Goal: Participate in discussion: Share content

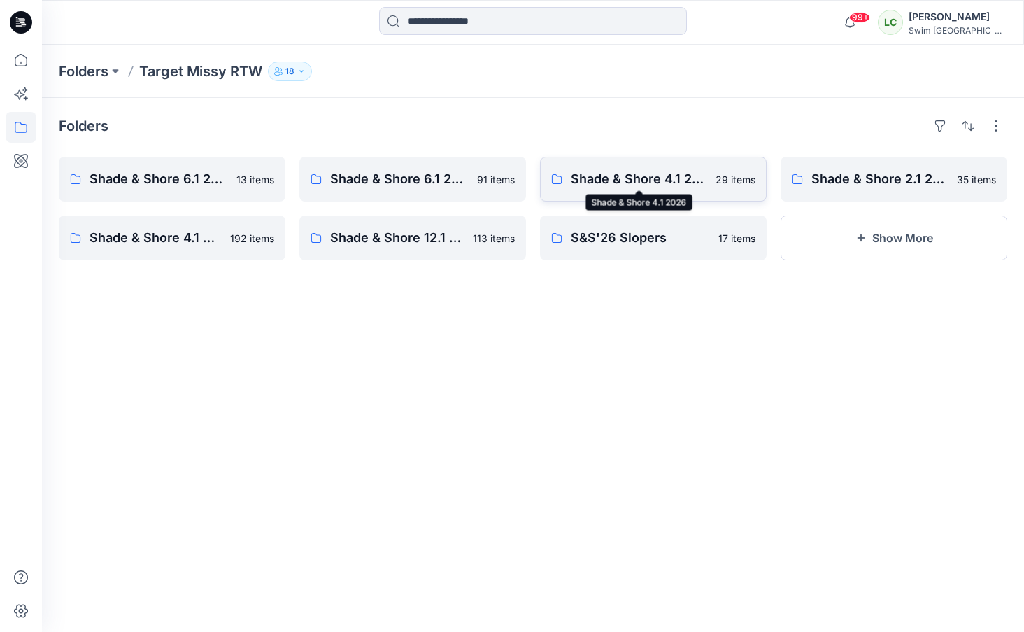
click at [656, 178] on p "Shade & Shore 4.1 2026" at bounding box center [639, 179] width 136 height 20
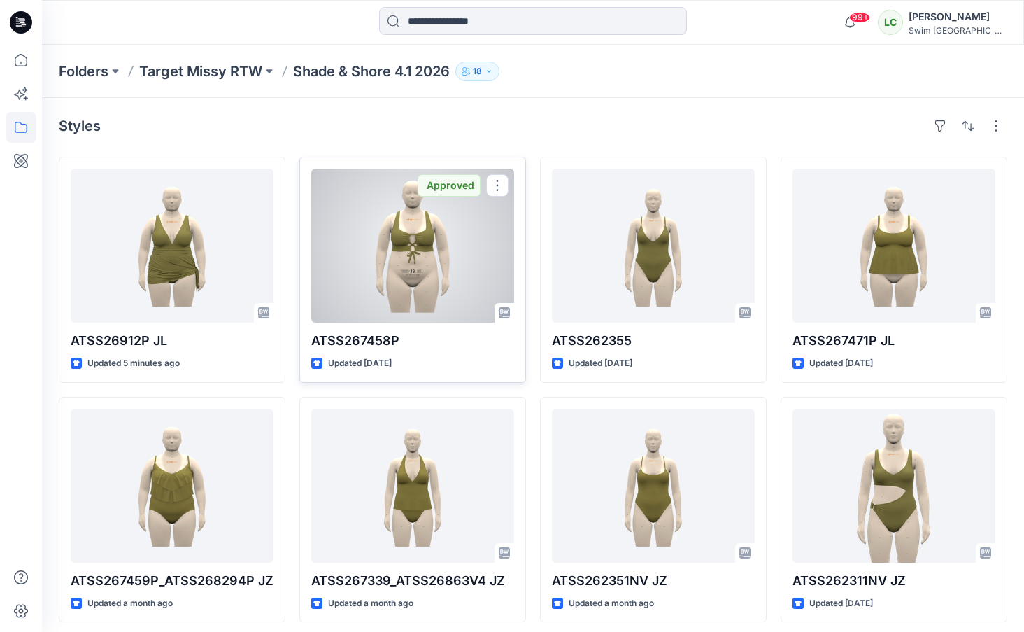
click at [415, 267] on div at bounding box center [412, 246] width 203 height 154
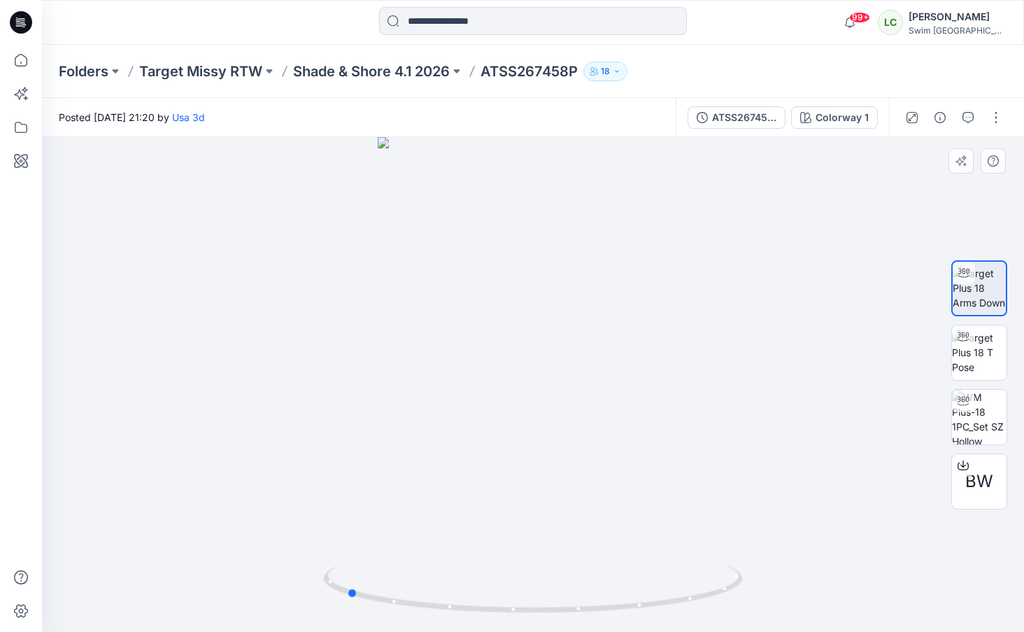
drag, startPoint x: 578, startPoint y: 389, endPoint x: 391, endPoint y: 379, distance: 187.0
click at [391, 379] on div at bounding box center [533, 384] width 982 height 494
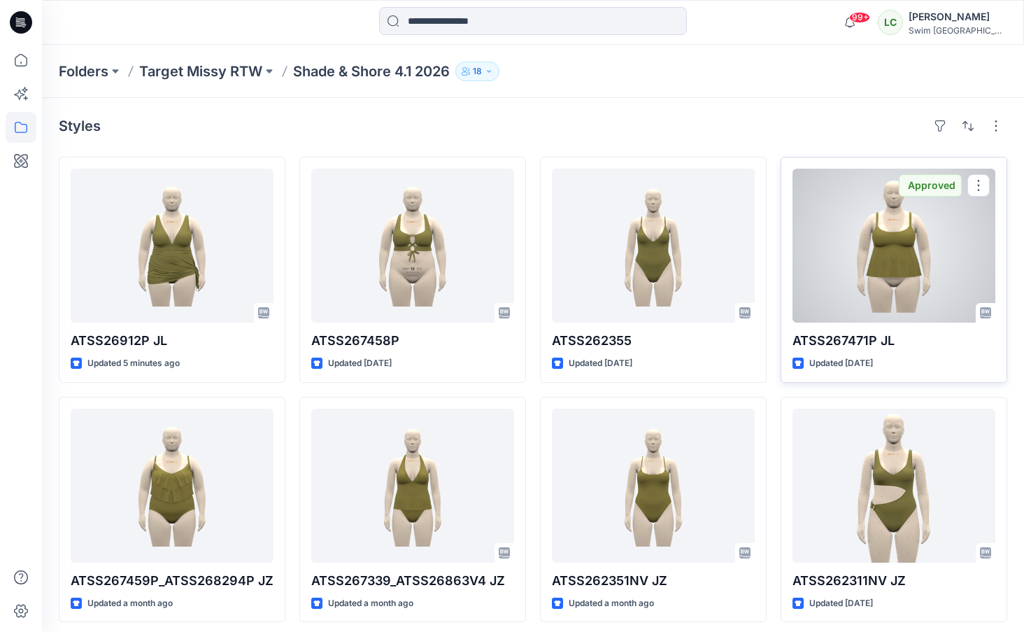
click at [870, 230] on div at bounding box center [893, 246] width 203 height 154
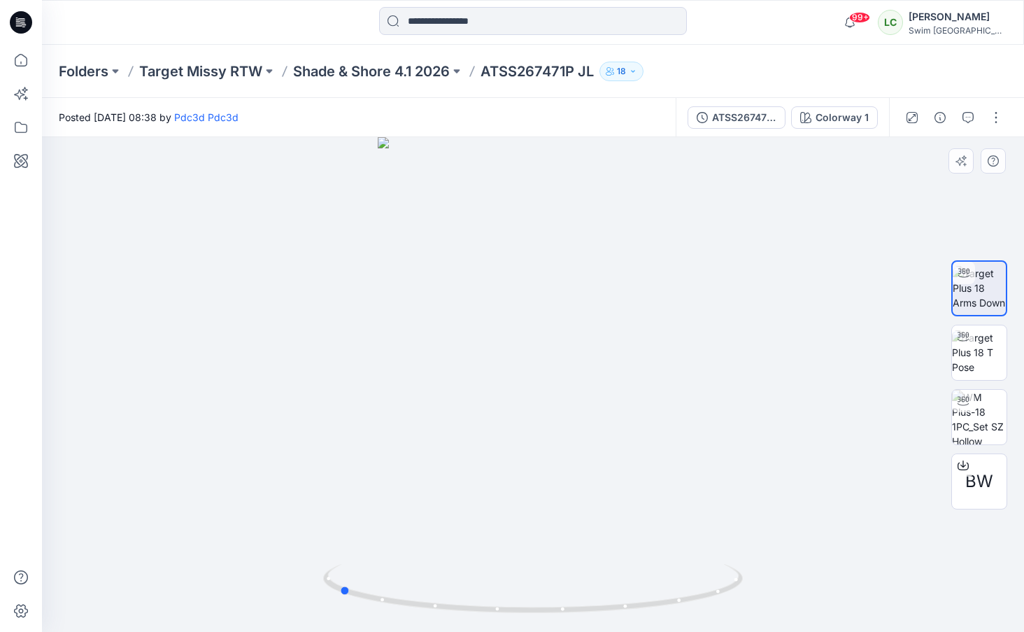
drag, startPoint x: 618, startPoint y: 548, endPoint x: 424, endPoint y: 542, distance: 194.5
click at [424, 542] on div at bounding box center [533, 384] width 982 height 494
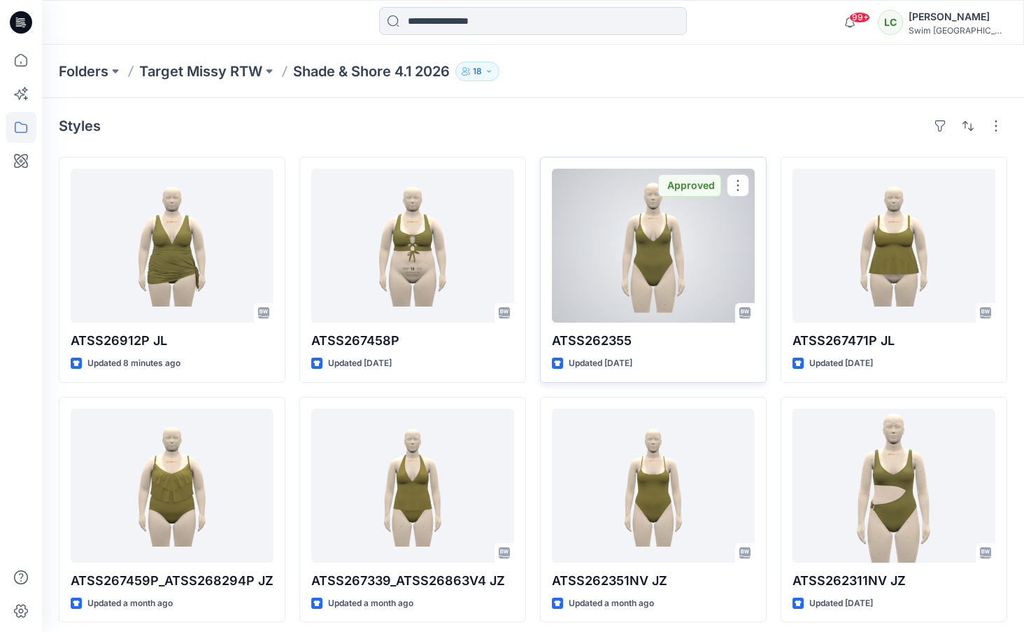
click at [685, 262] on div at bounding box center [653, 246] width 203 height 154
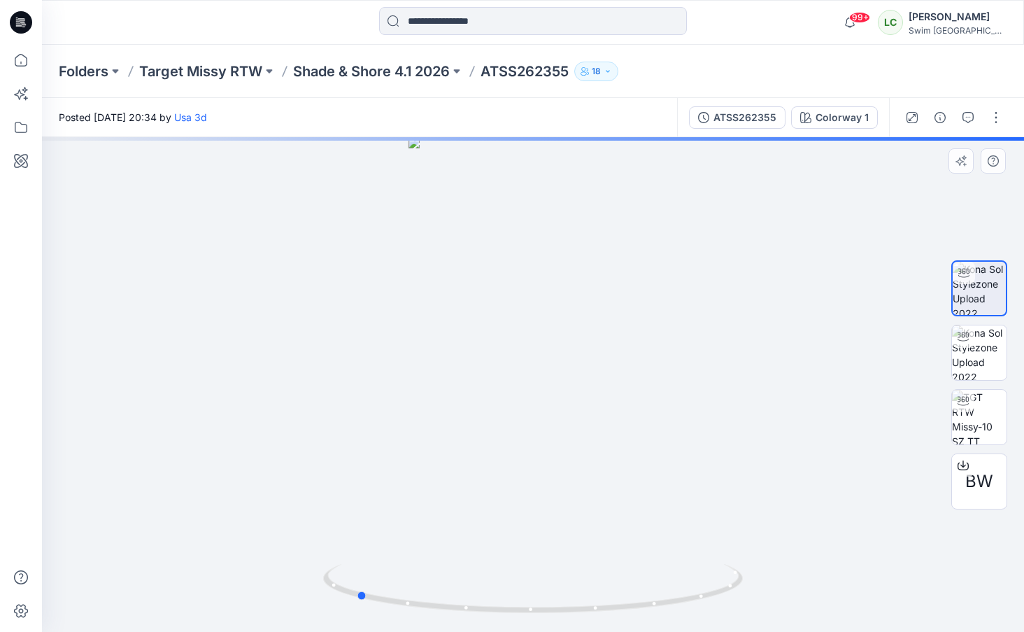
drag, startPoint x: 576, startPoint y: 427, endPoint x: 399, endPoint y: 425, distance: 176.9
click at [399, 425] on div at bounding box center [533, 384] width 982 height 494
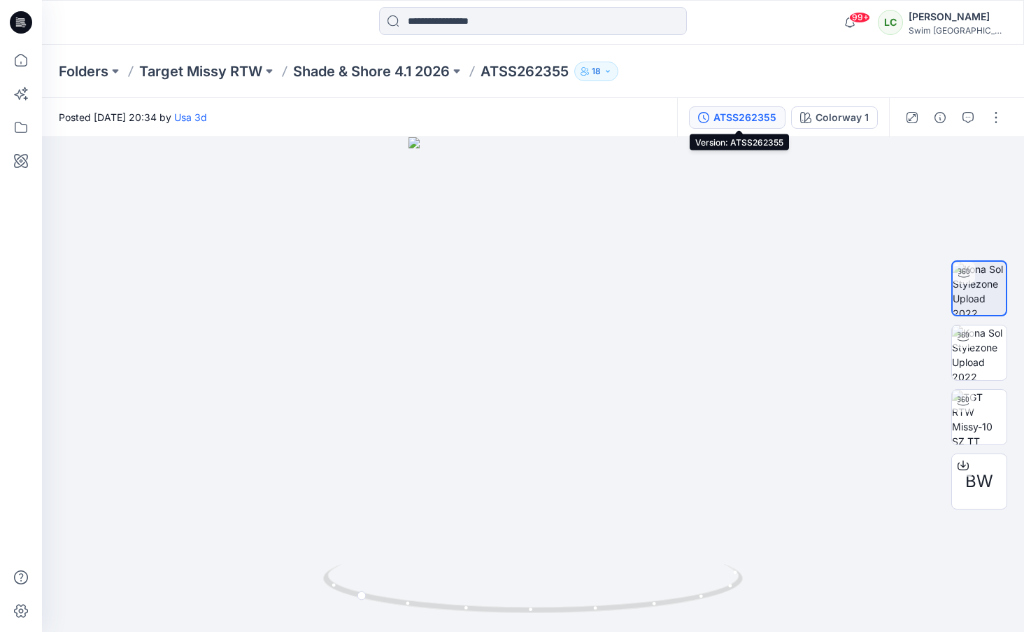
click at [749, 124] on div "ATSS262355" at bounding box center [744, 117] width 63 height 15
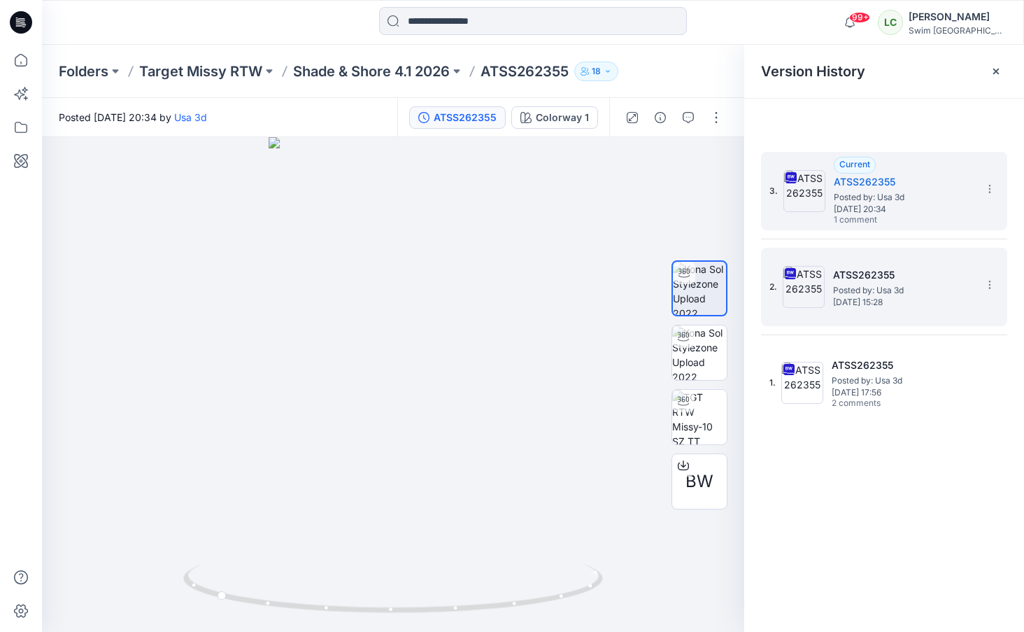
click at [883, 280] on h5 "ATSS262355" at bounding box center [903, 274] width 140 height 17
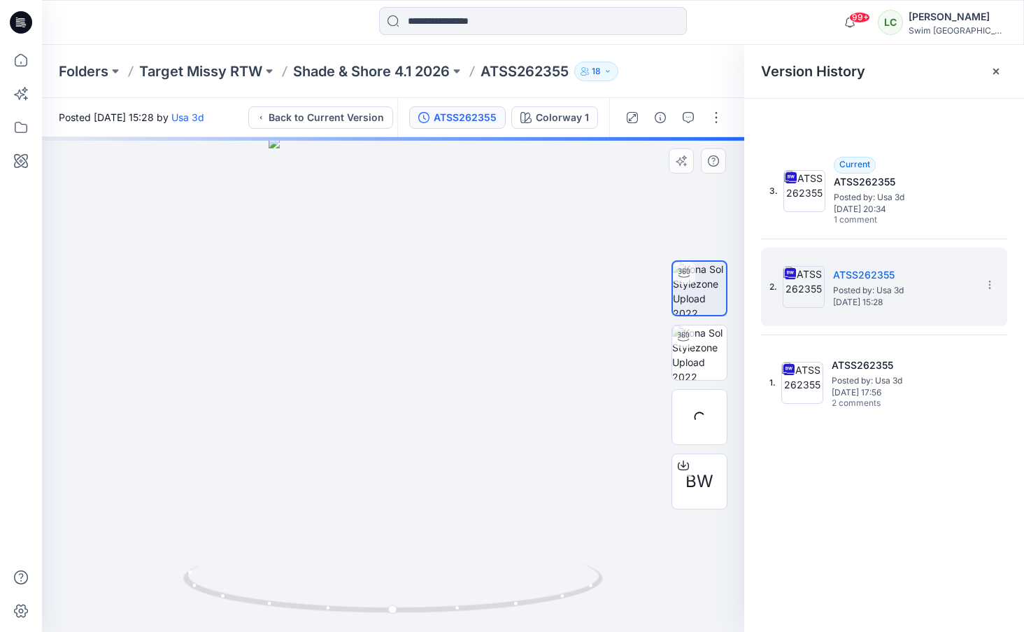
click at [434, 493] on div at bounding box center [393, 384] width 702 height 494
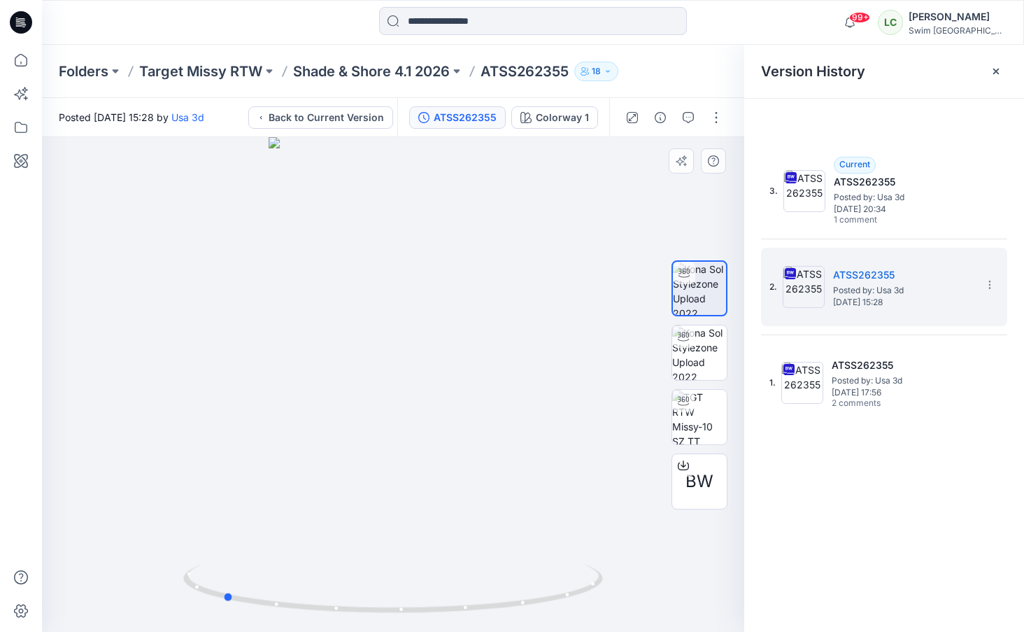
drag, startPoint x: 447, startPoint y: 507, endPoint x: 404, endPoint y: 485, distance: 48.5
click at [404, 485] on div at bounding box center [393, 384] width 702 height 494
click at [995, 75] on icon at bounding box center [995, 71] width 11 height 11
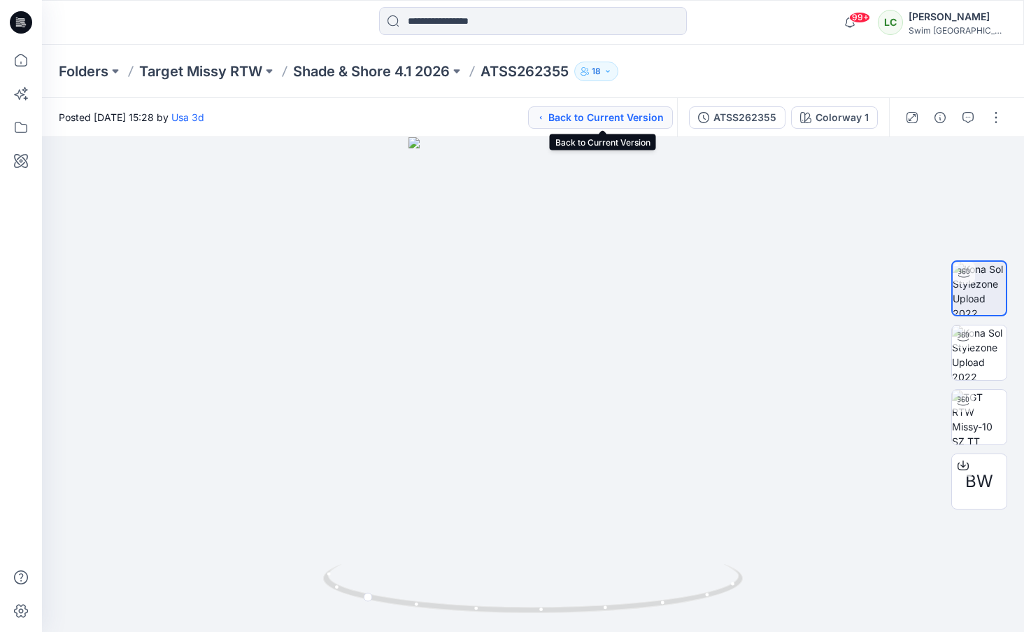
click at [646, 115] on button "Back to Current Version" at bounding box center [600, 117] width 145 height 22
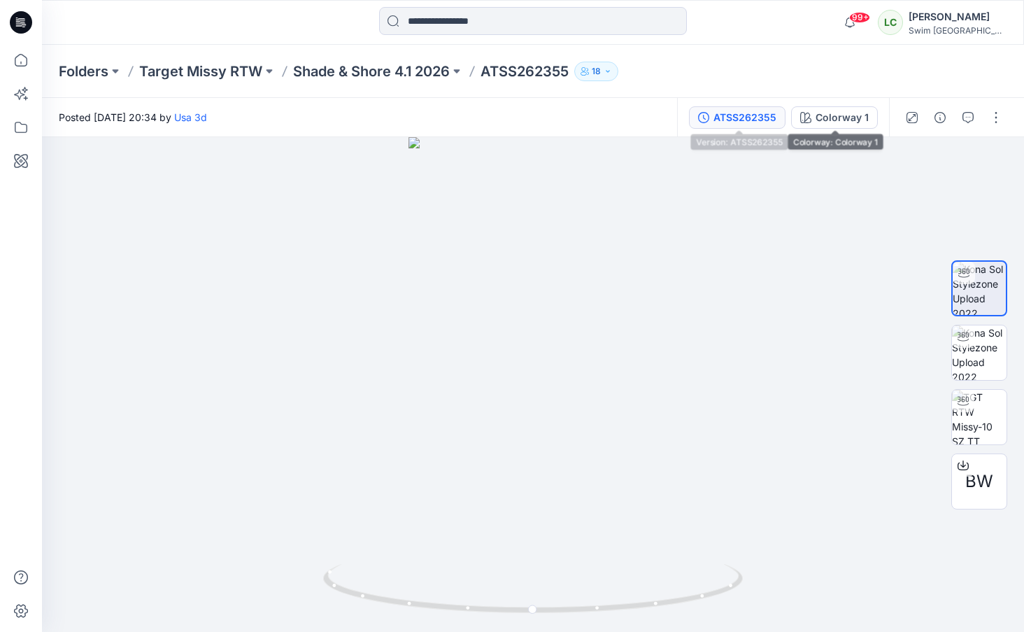
click at [764, 108] on button "ATSS262355" at bounding box center [737, 117] width 97 height 22
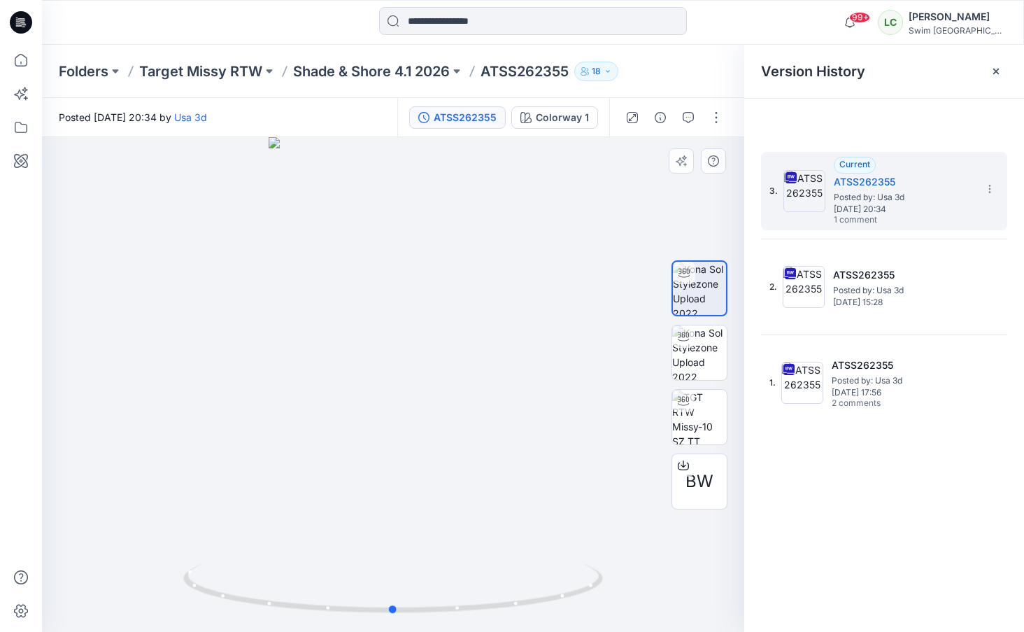
click at [679, 202] on div at bounding box center [393, 384] width 702 height 494
drag, startPoint x: 492, startPoint y: 463, endPoint x: 606, endPoint y: 433, distance: 118.6
click at [606, 433] on div at bounding box center [393, 384] width 702 height 494
click at [997, 73] on icon at bounding box center [996, 72] width 6 height 6
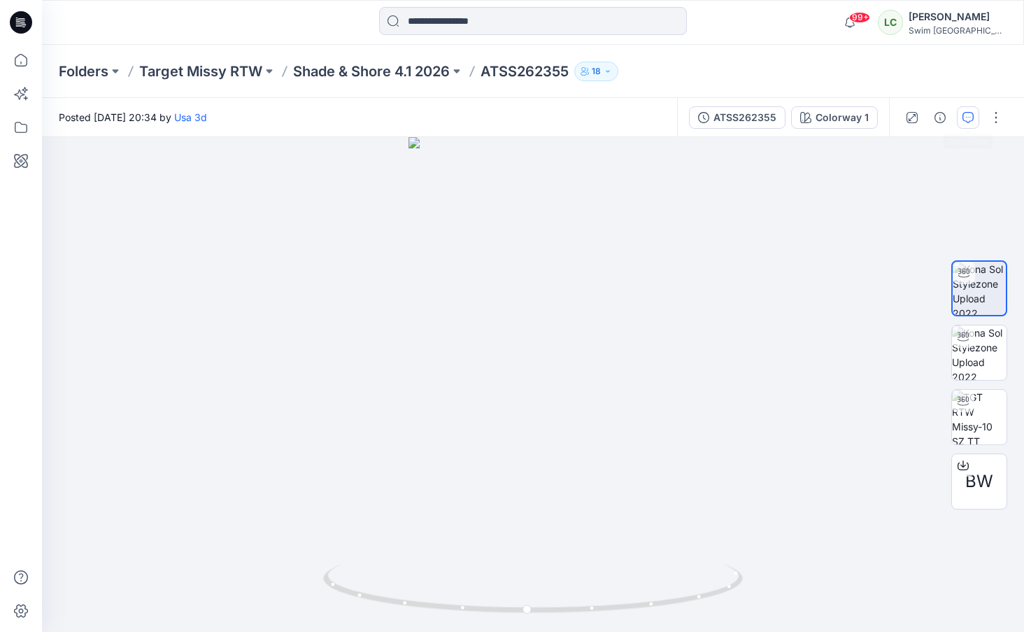
click at [966, 116] on icon "button" at bounding box center [967, 117] width 11 height 11
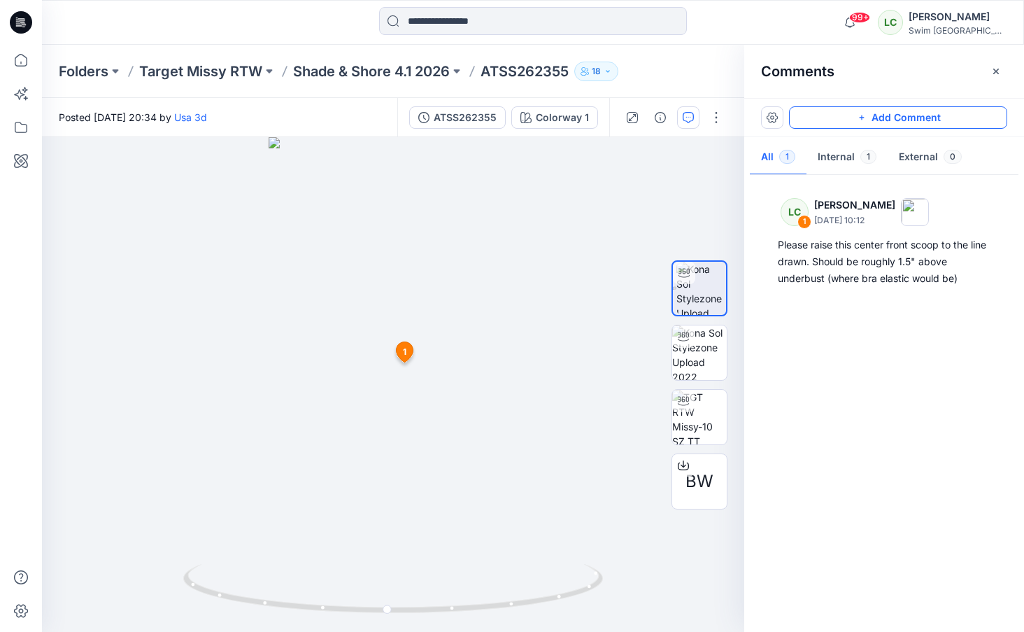
click at [842, 124] on button "Add Comment" at bounding box center [898, 117] width 218 height 22
click at [461, 448] on div "2 1 LC Lexie Capello September 23, 2025 10:12 Please raise this center front sc…" at bounding box center [393, 384] width 702 height 494
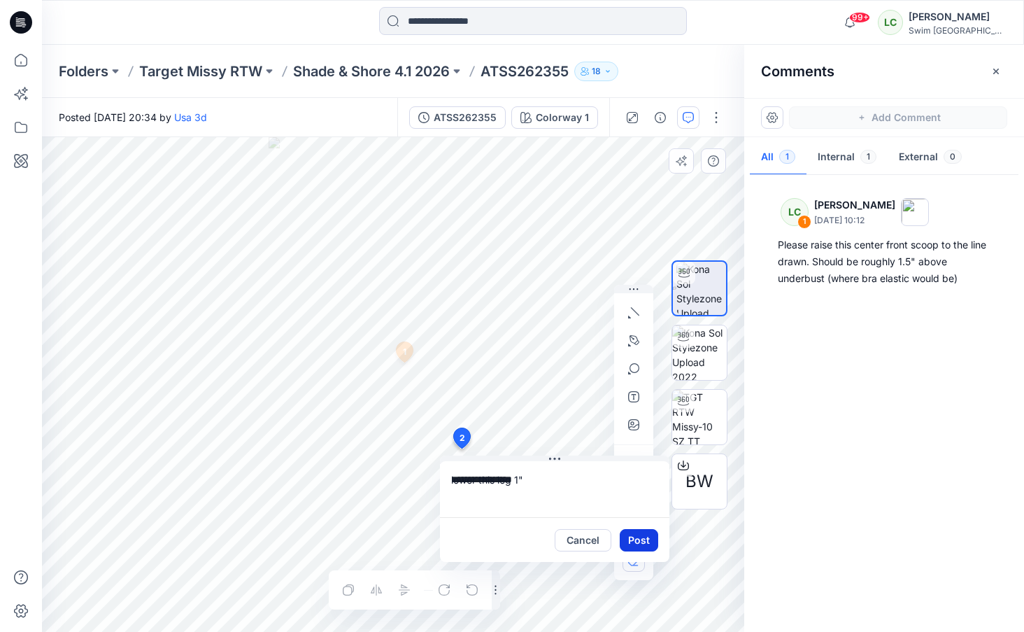
type textarea "**********"
click at [640, 539] on button "Post" at bounding box center [639, 540] width 38 height 22
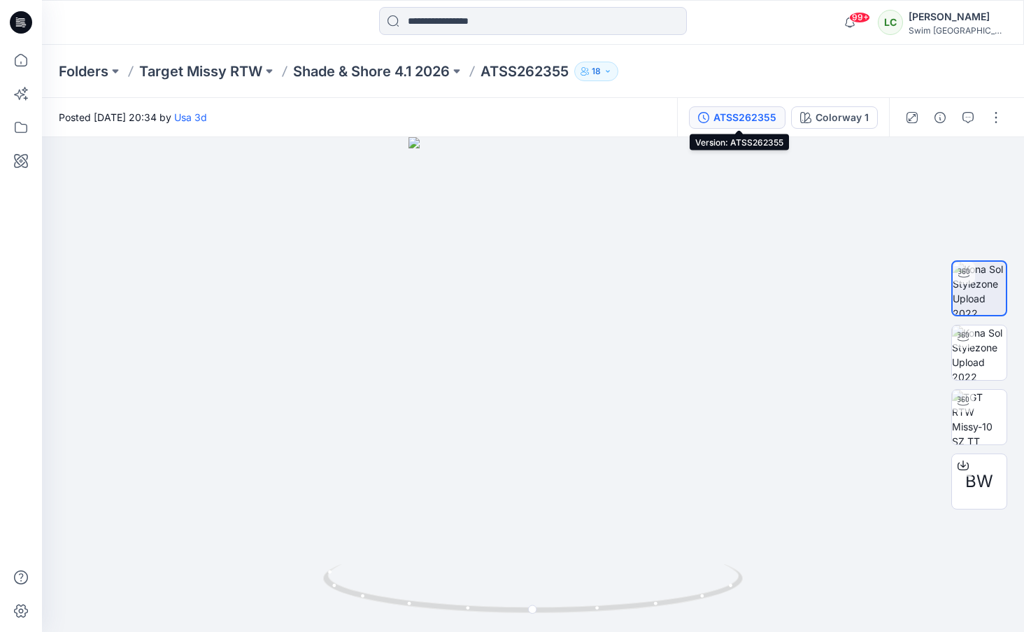
click at [755, 117] on div "ATSS262355" at bounding box center [744, 117] width 63 height 15
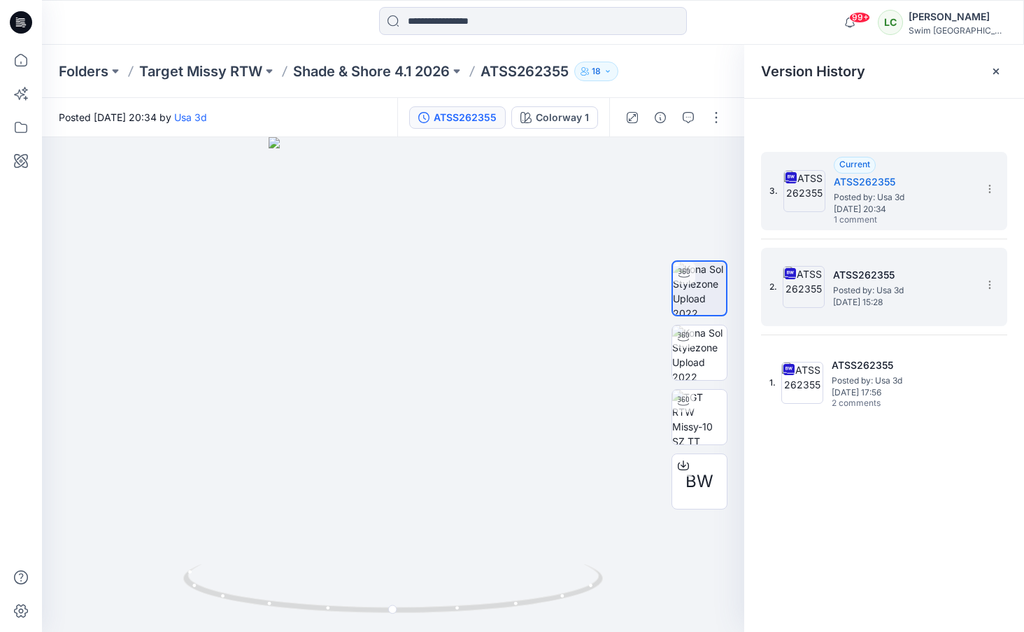
click at [844, 278] on h5 "ATSS262355" at bounding box center [903, 274] width 140 height 17
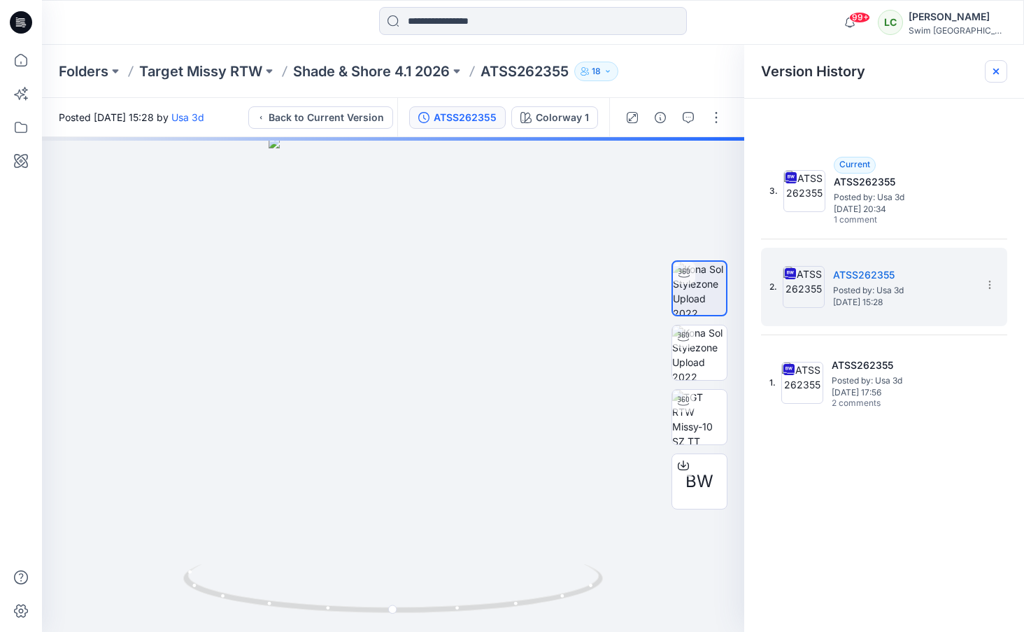
click at [996, 72] on icon at bounding box center [996, 72] width 6 height 6
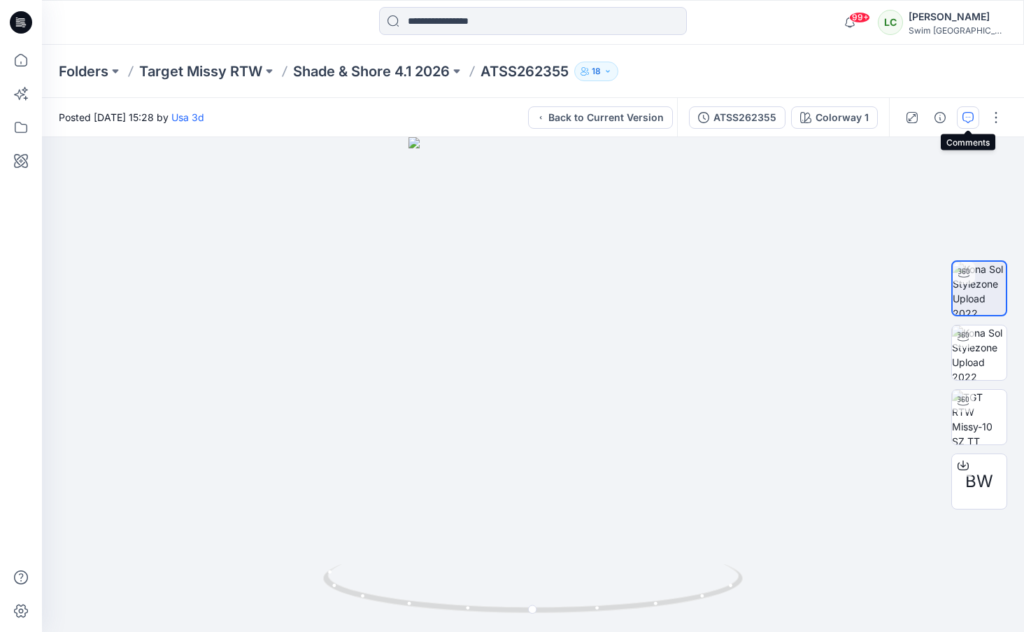
click at [969, 123] on button "button" at bounding box center [968, 117] width 22 height 22
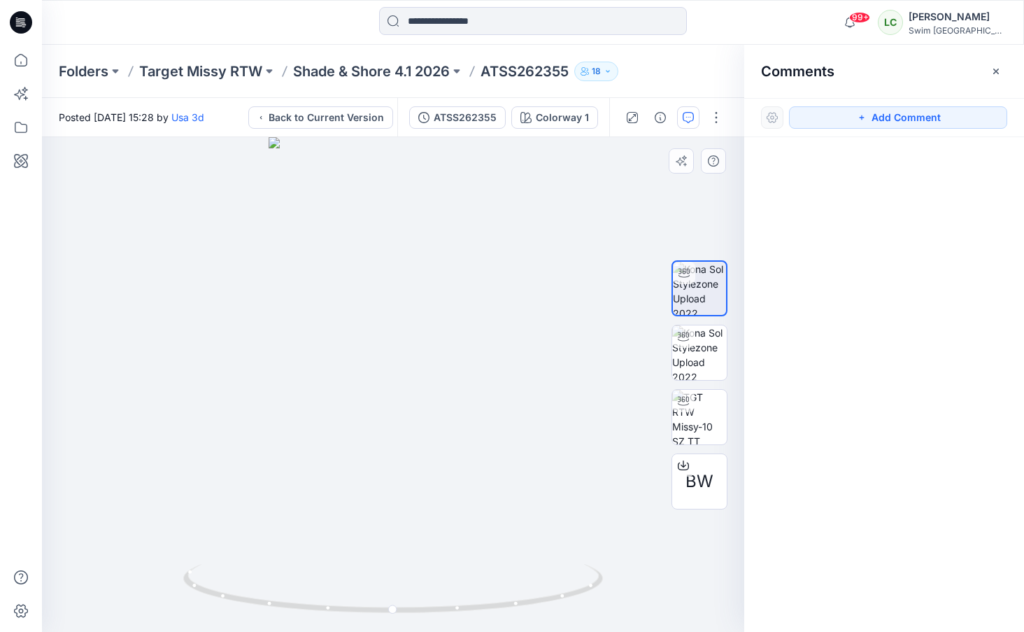
click at [689, 201] on div at bounding box center [393, 384] width 702 height 494
click at [997, 74] on icon "button" at bounding box center [995, 71] width 11 height 11
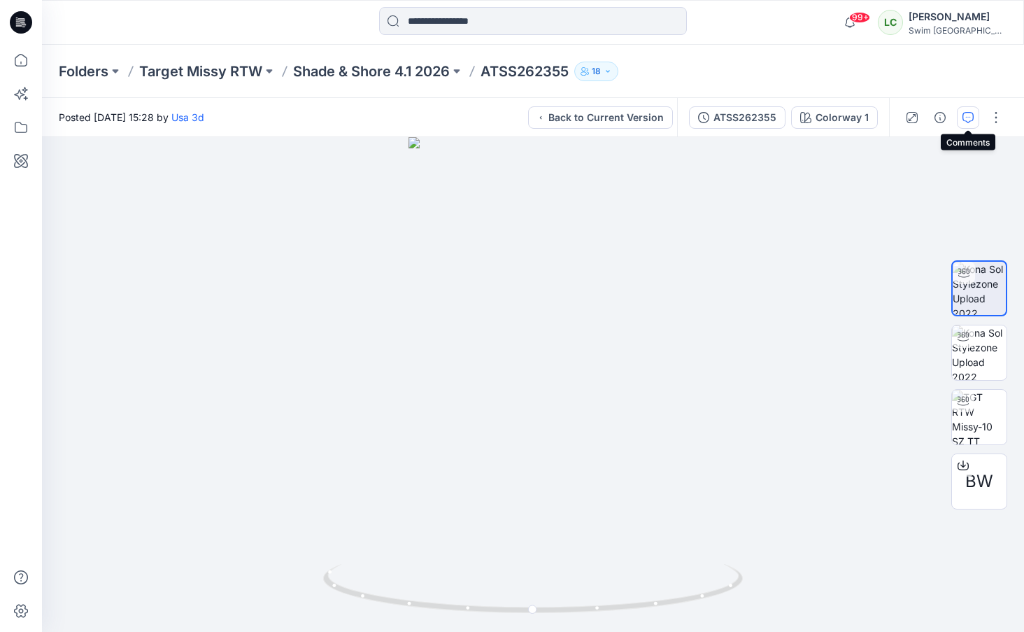
click at [957, 123] on button "button" at bounding box center [968, 117] width 22 height 22
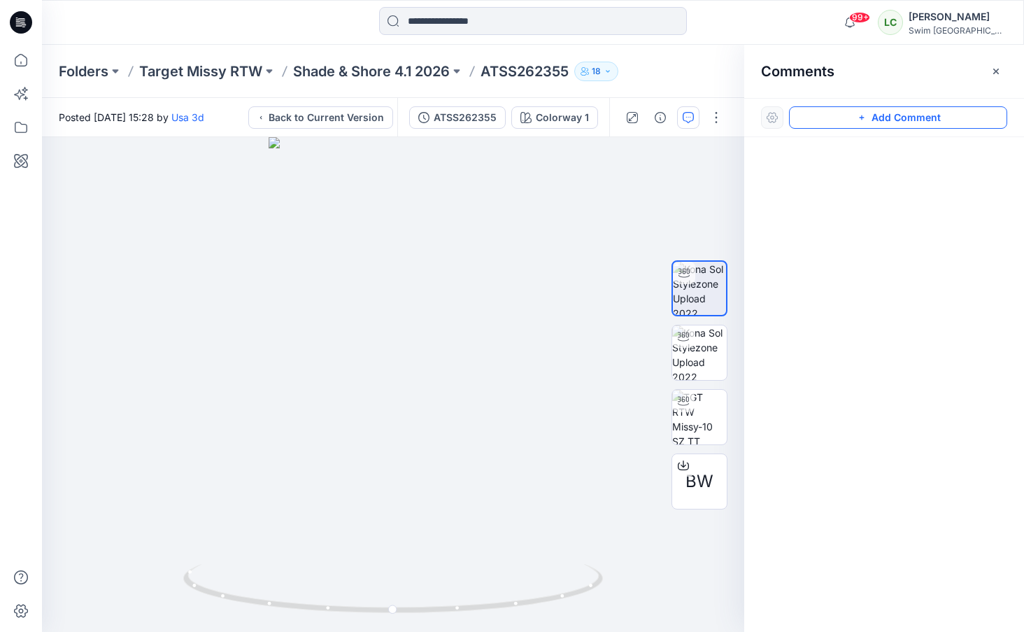
click at [957, 122] on button "Add Comment" at bounding box center [898, 117] width 218 height 22
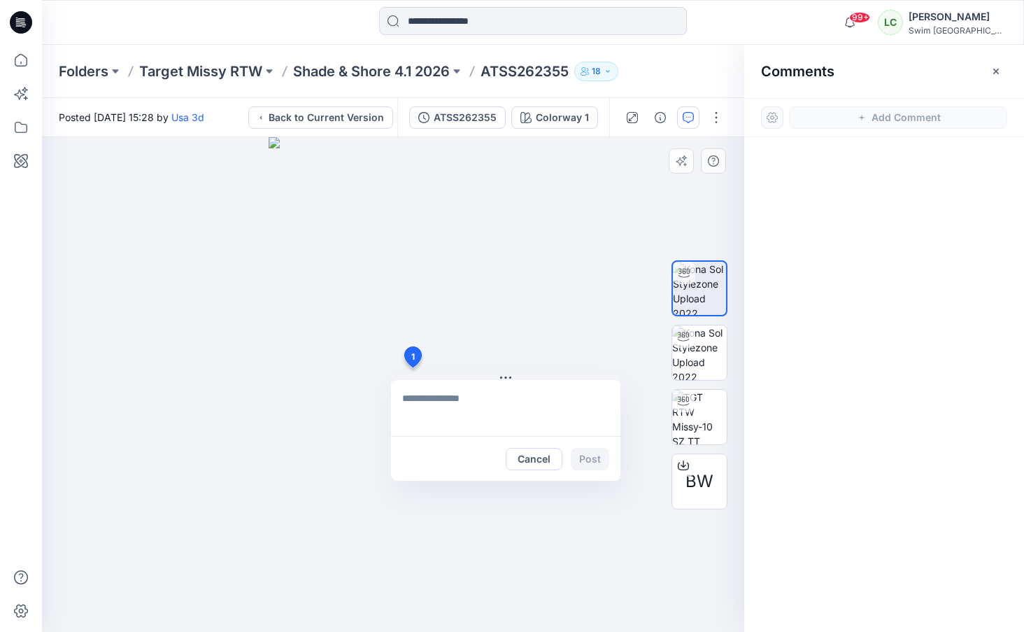
click at [412, 367] on div "1 Cancel Post" at bounding box center [393, 384] width 702 height 494
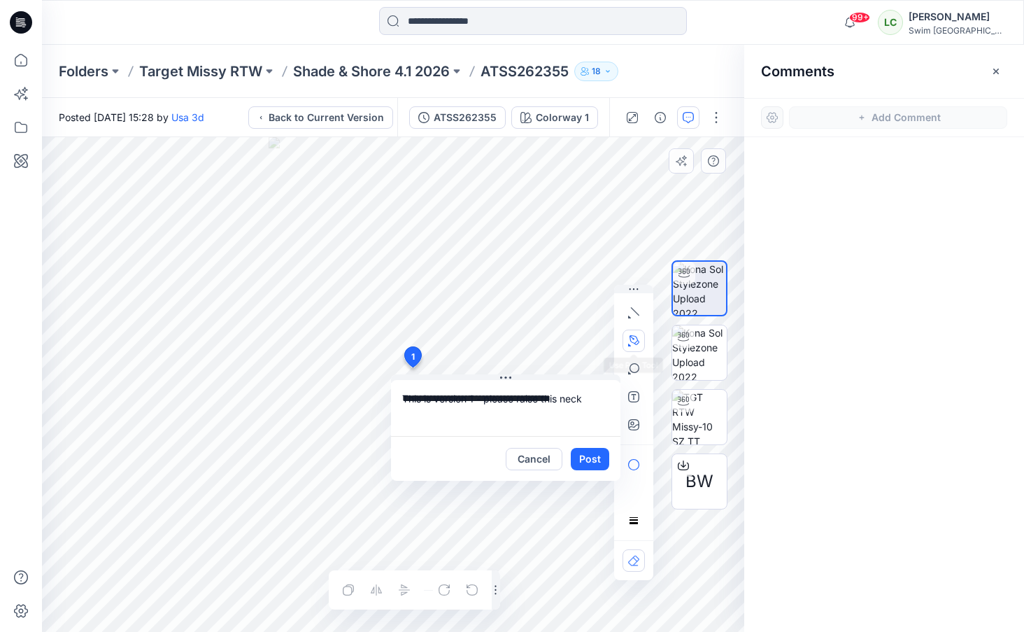
click at [636, 339] on icon "button" at bounding box center [633, 340] width 11 height 11
click at [562, 341] on icon "button" at bounding box center [557, 339] width 11 height 11
click at [592, 398] on textarea "**********" at bounding box center [505, 408] width 229 height 56
type textarea "**********"
click at [592, 459] on button "Post" at bounding box center [590, 459] width 38 height 22
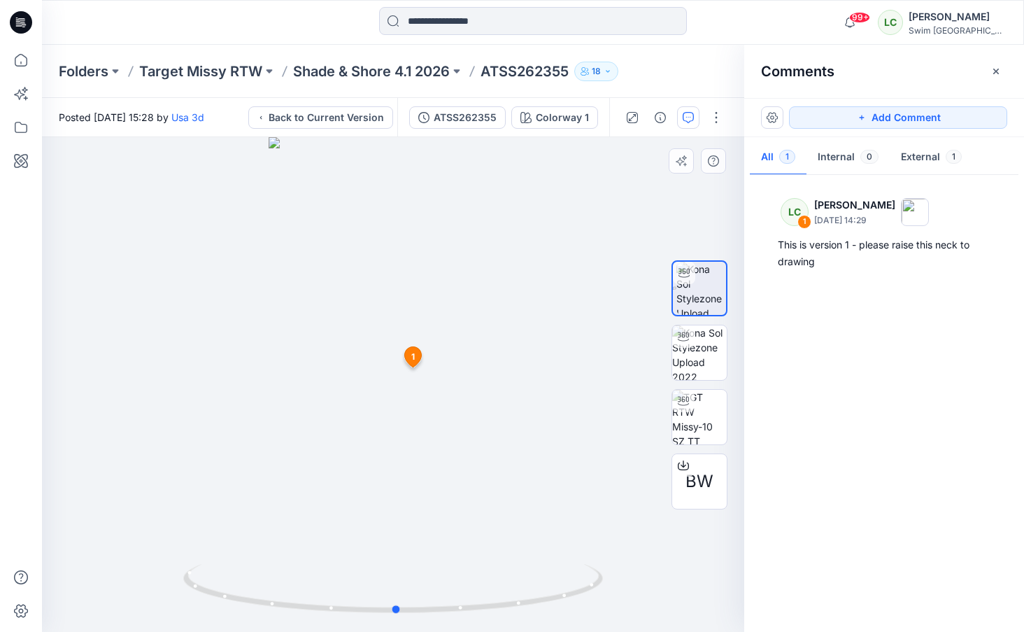
drag, startPoint x: 432, startPoint y: 506, endPoint x: 435, endPoint y: 497, distance: 9.1
click at [435, 497] on div at bounding box center [393, 384] width 702 height 494
click at [999, 69] on icon "button" at bounding box center [995, 71] width 11 height 11
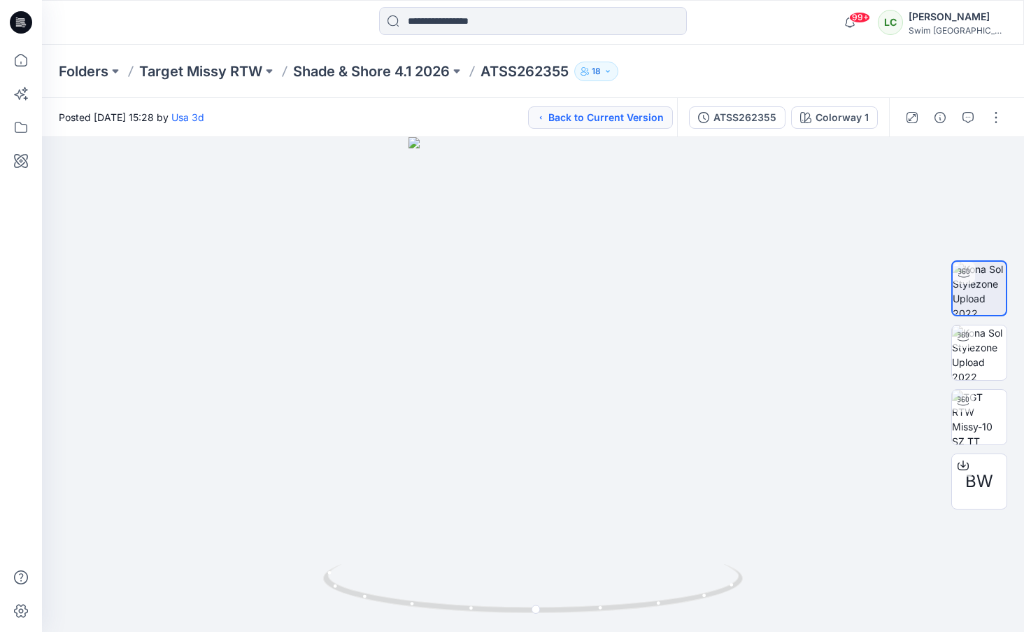
click at [630, 126] on button "Back to Current Version" at bounding box center [600, 117] width 145 height 22
click at [967, 125] on button "button" at bounding box center [968, 117] width 22 height 22
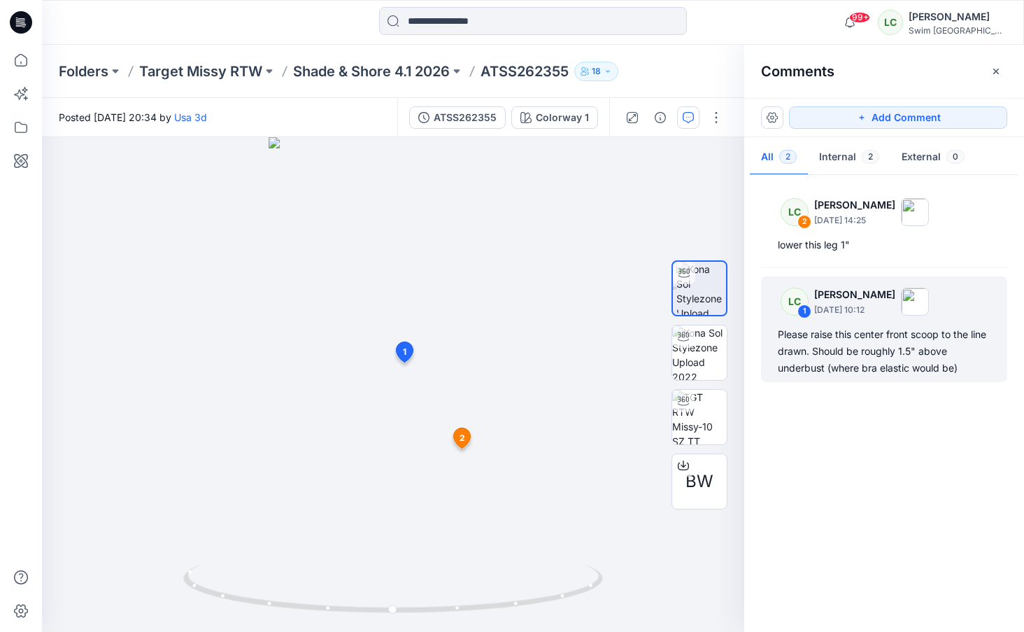
click at [832, 320] on div "LC 1 Lexie Capello September 23, 2025 10:12" at bounding box center [848, 301] width 159 height 38
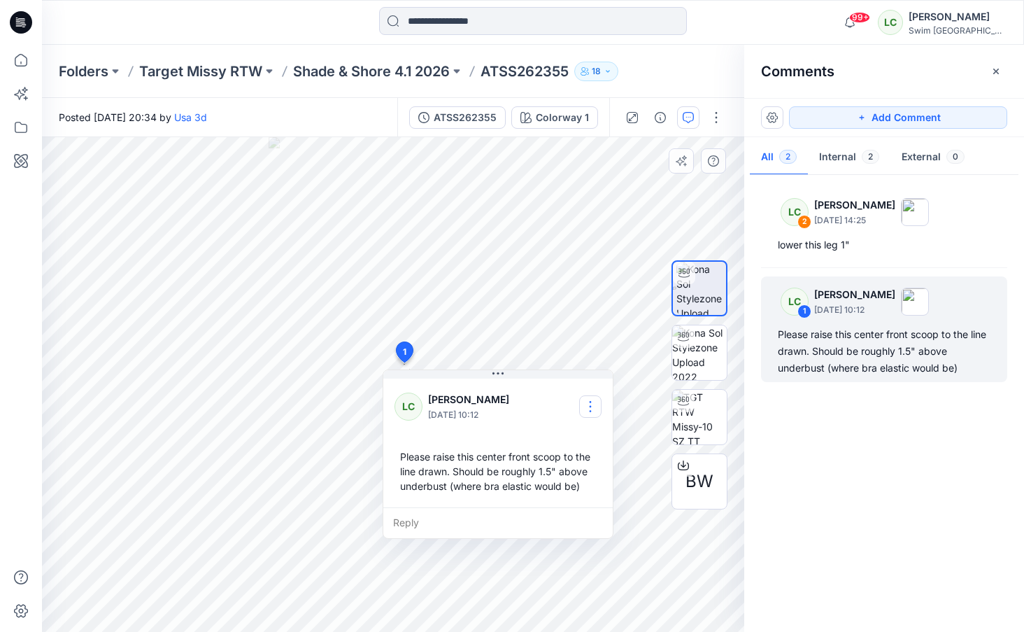
click at [594, 408] on button "button" at bounding box center [590, 406] width 22 height 22
click at [573, 439] on p "Edit comment" at bounding box center [593, 439] width 63 height 15
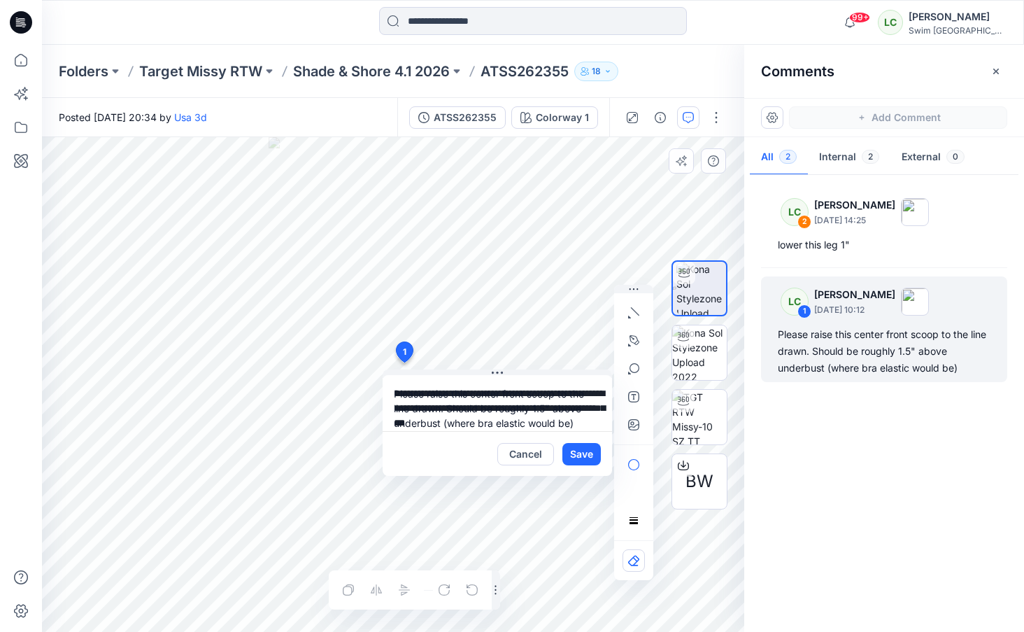
click at [392, 393] on textarea "**********" at bounding box center [497, 403] width 229 height 56
type textarea "**********"
click at [582, 447] on button "Save" at bounding box center [581, 454] width 38 height 22
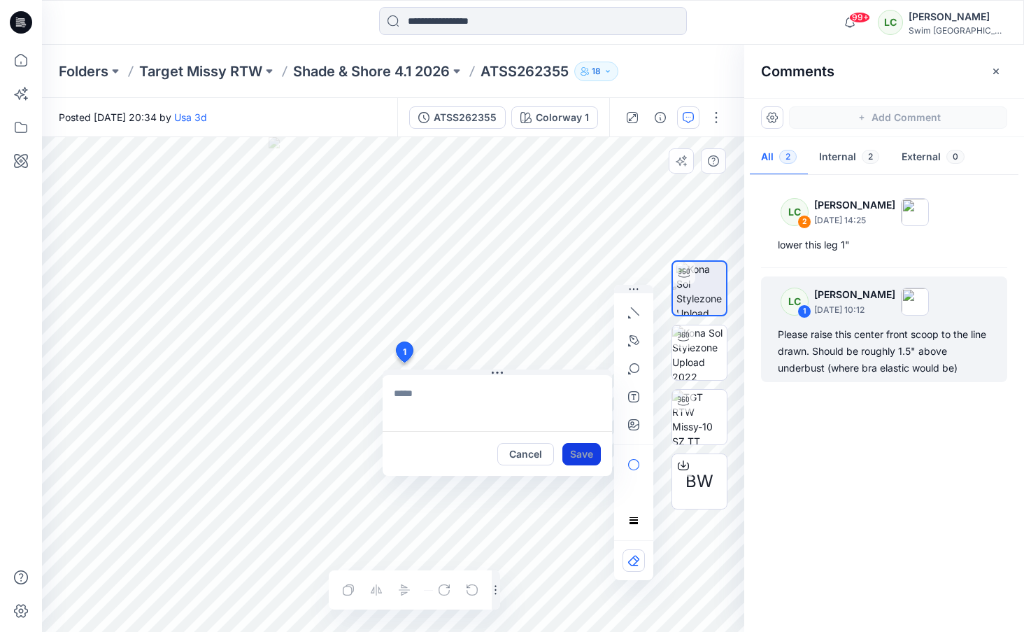
scroll to position [0, 0]
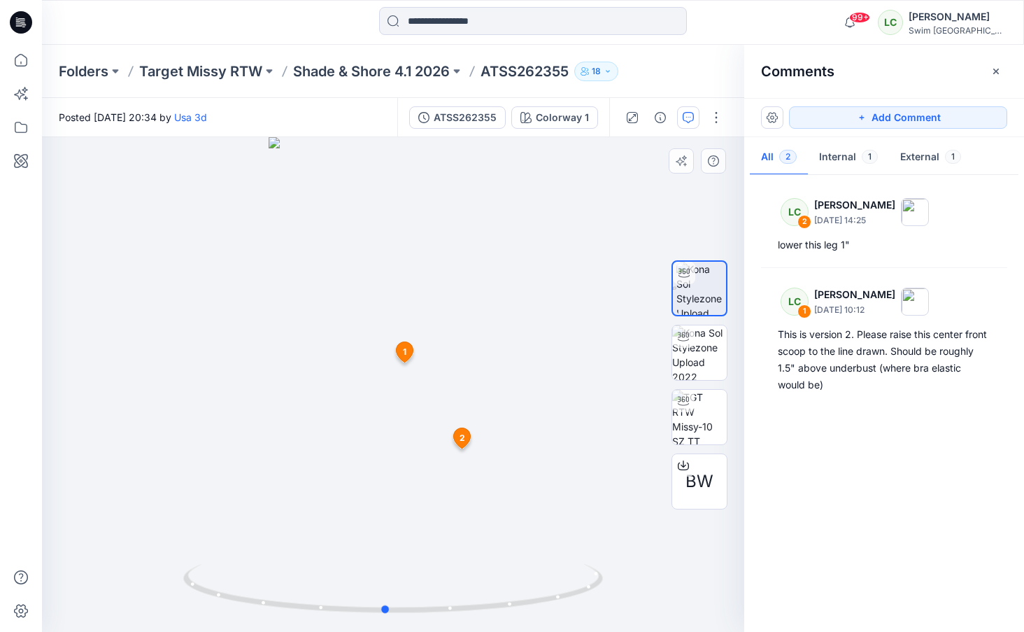
drag, startPoint x: 509, startPoint y: 435, endPoint x: 501, endPoint y: 402, distance: 33.8
click at [501, 402] on div at bounding box center [393, 384] width 702 height 494
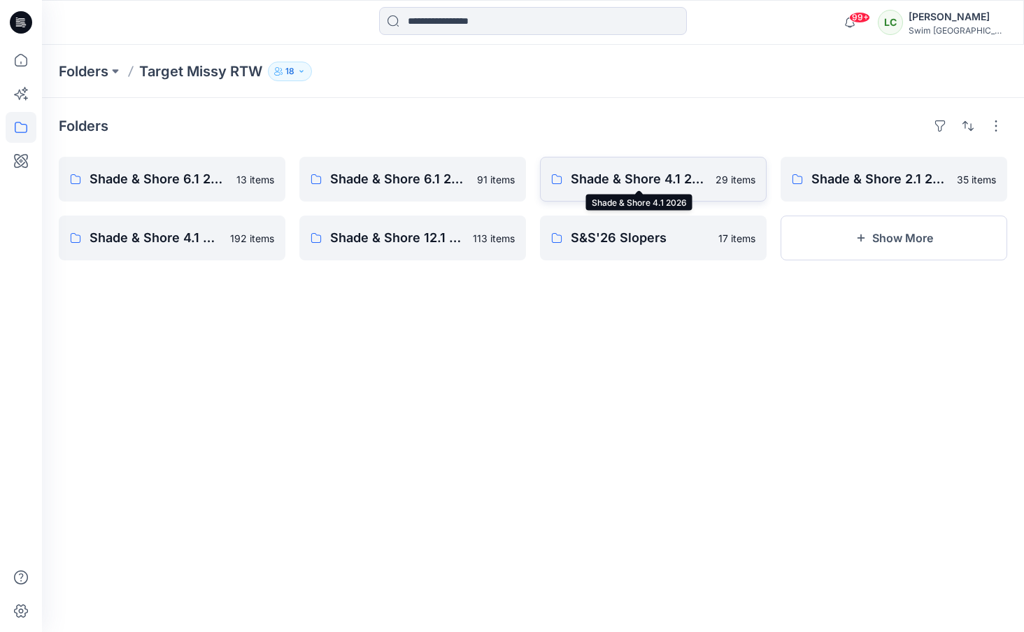
click at [620, 180] on p "Shade & Shore 4.1 2026" at bounding box center [639, 179] width 136 height 20
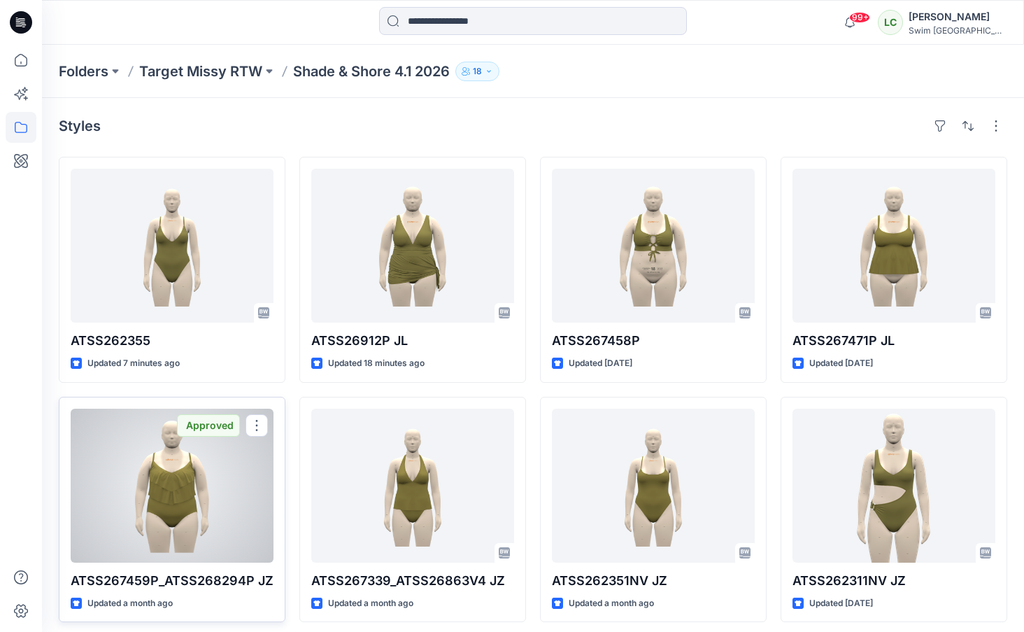
click at [222, 489] on div at bounding box center [172, 485] width 203 height 154
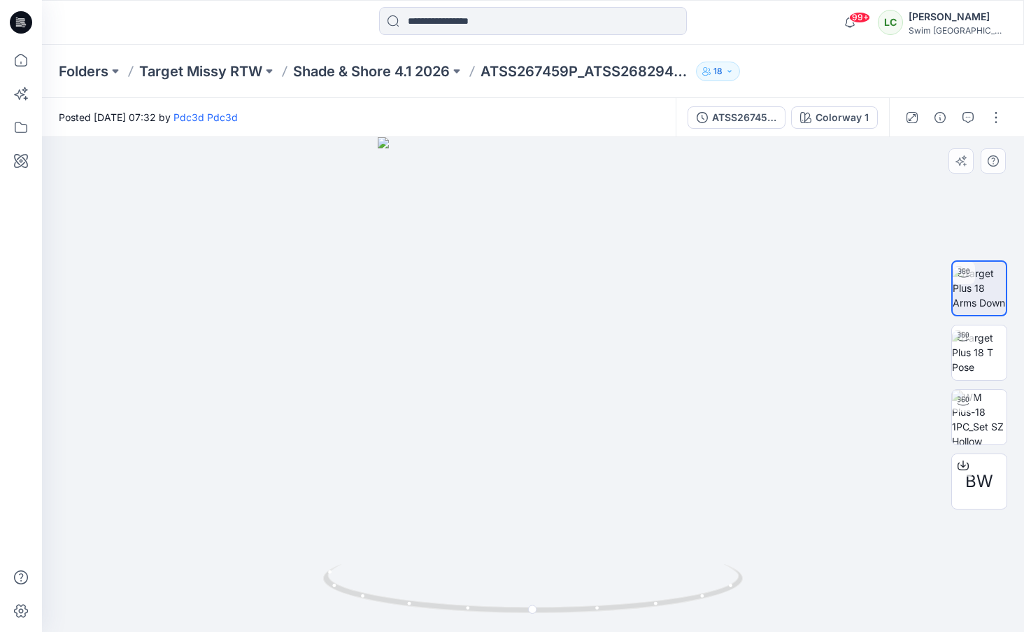
click at [490, 536] on div at bounding box center [533, 384] width 982 height 494
drag, startPoint x: 499, startPoint y: 536, endPoint x: 743, endPoint y: 515, distance: 245.7
click at [743, 515] on div at bounding box center [533, 384] width 982 height 494
drag, startPoint x: 555, startPoint y: 534, endPoint x: 655, endPoint y: 534, distance: 100.0
click at [655, 534] on div at bounding box center [533, 384] width 982 height 494
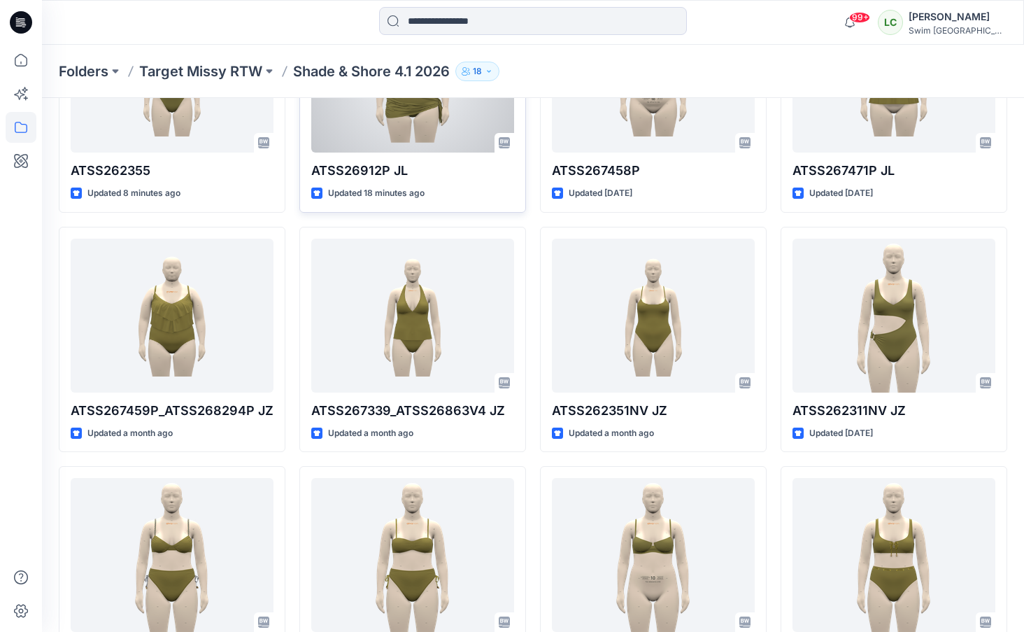
scroll to position [178, 0]
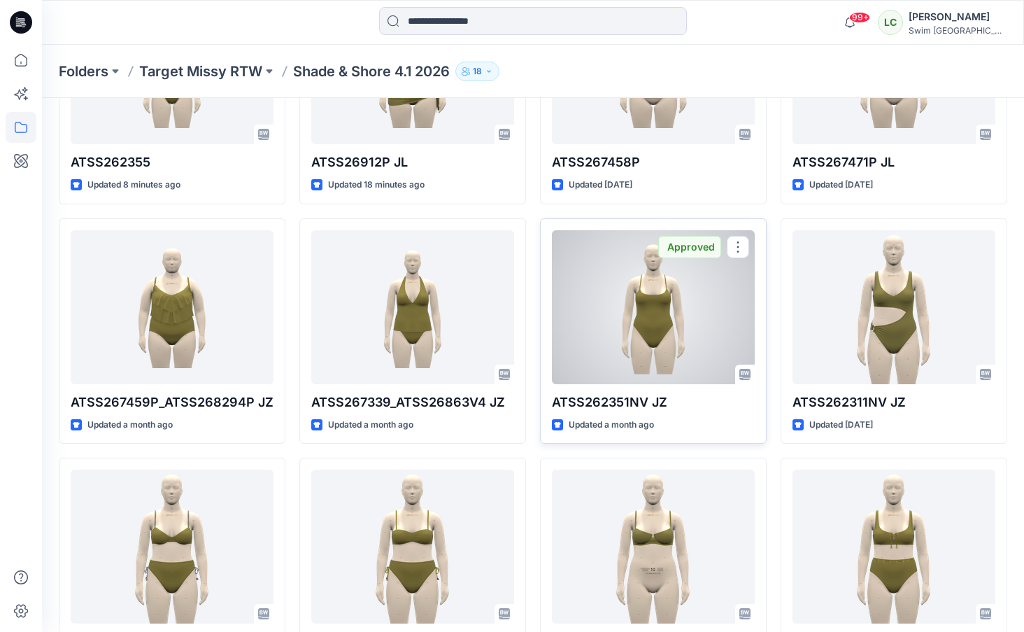
click at [633, 327] on div at bounding box center [653, 307] width 203 height 154
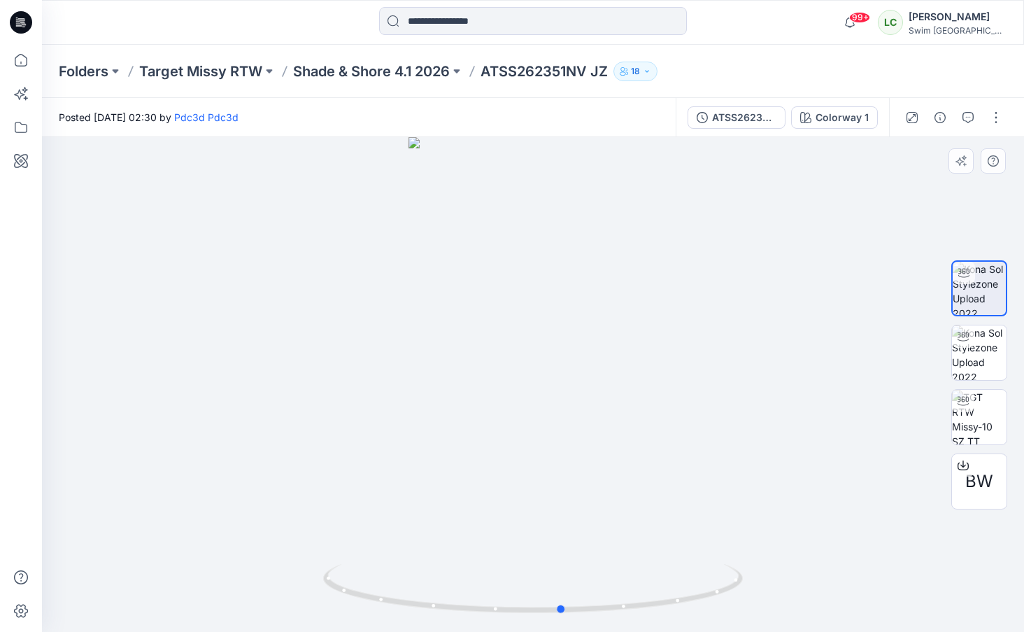
drag, startPoint x: 571, startPoint y: 418, endPoint x: 600, endPoint y: 398, distance: 35.3
click at [600, 398] on div at bounding box center [533, 384] width 982 height 494
drag, startPoint x: 603, startPoint y: 528, endPoint x: 405, endPoint y: 550, distance: 199.1
click at [405, 550] on div at bounding box center [533, 384] width 982 height 494
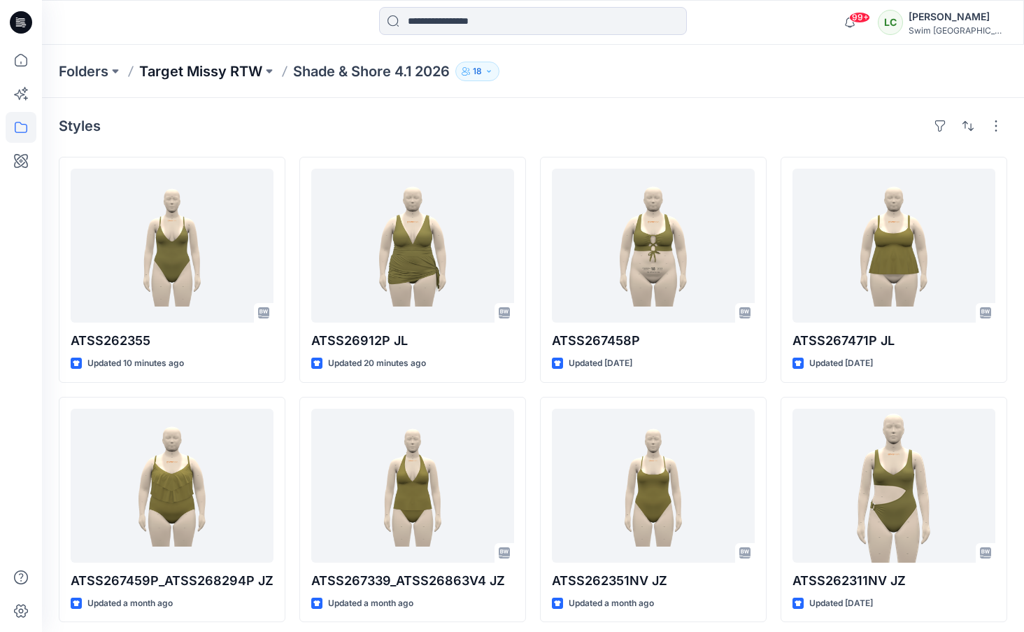
click at [225, 70] on p "Target Missy RTW" at bounding box center [200, 72] width 123 height 20
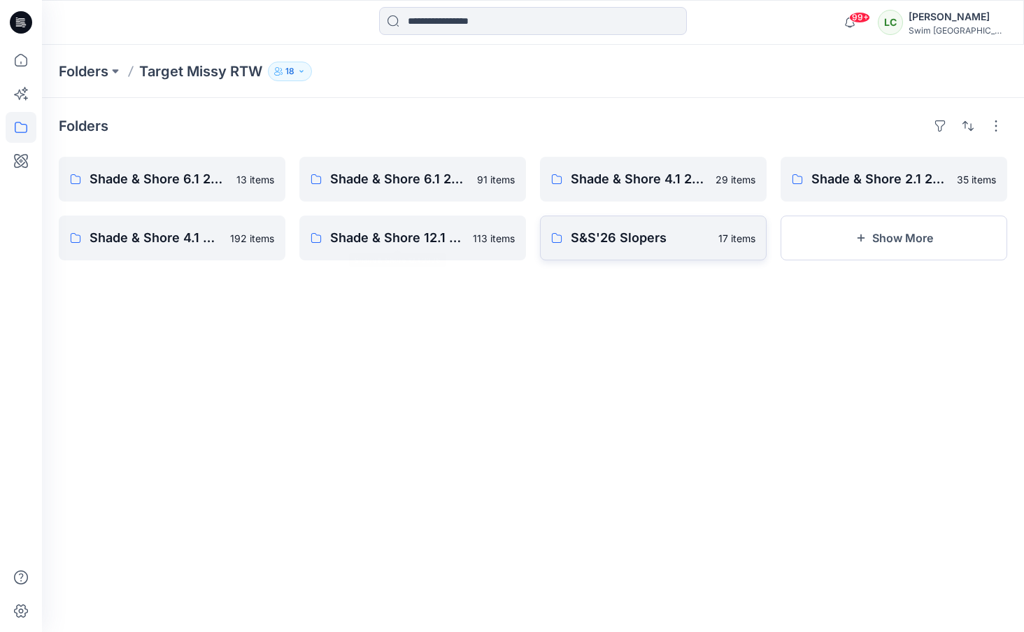
click at [577, 240] on p "S&S'26 Slopers" at bounding box center [640, 238] width 139 height 20
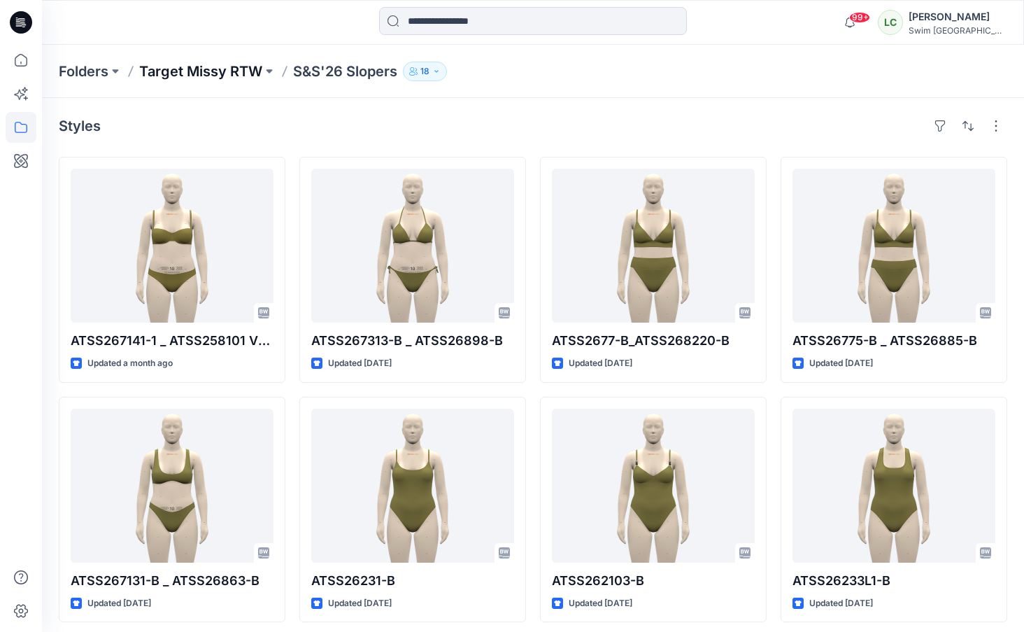
click at [194, 75] on p "Target Missy RTW" at bounding box center [200, 72] width 123 height 20
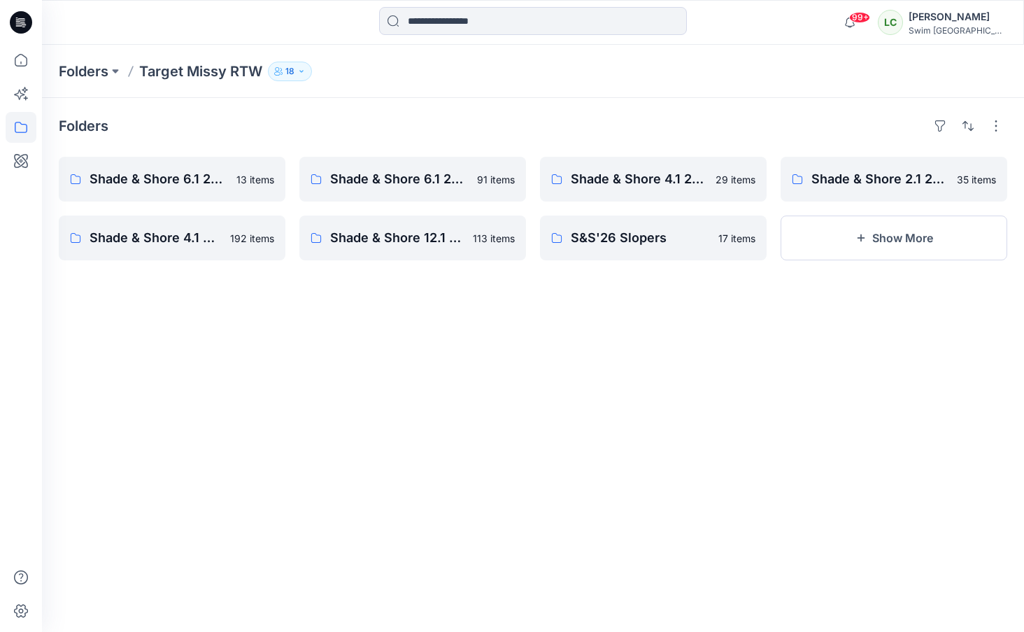
click at [180, 76] on p "Target Missy RTW" at bounding box center [200, 72] width 123 height 20
click at [831, 242] on button "Show More" at bounding box center [893, 237] width 227 height 45
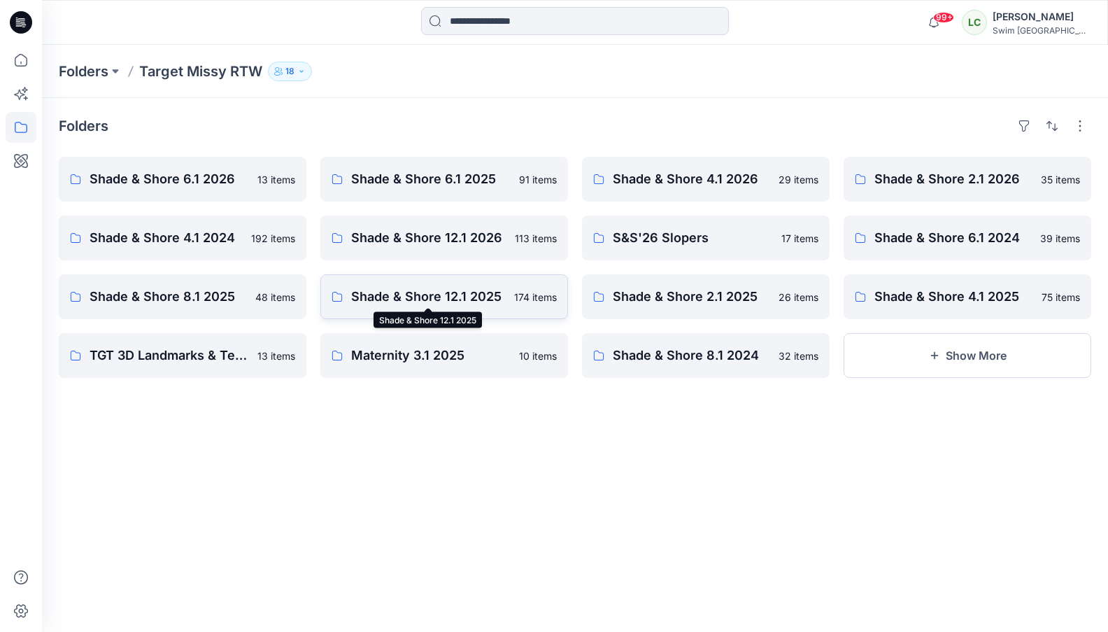
click at [469, 298] on p "Shade & Shore 12.1 2025" at bounding box center [428, 297] width 155 height 20
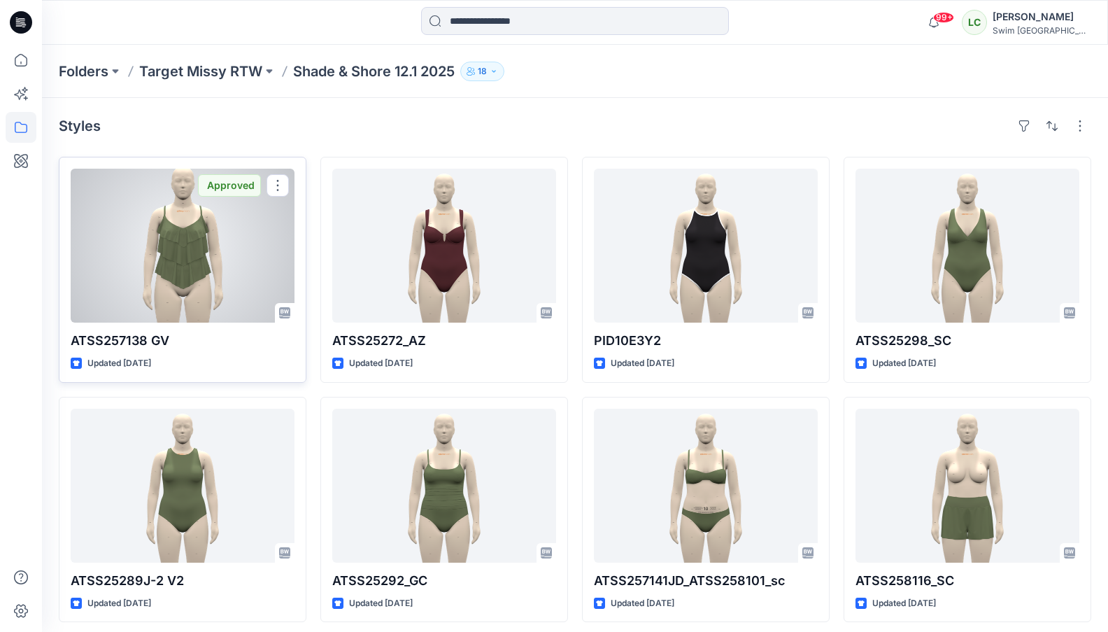
click at [197, 265] on div at bounding box center [183, 246] width 224 height 154
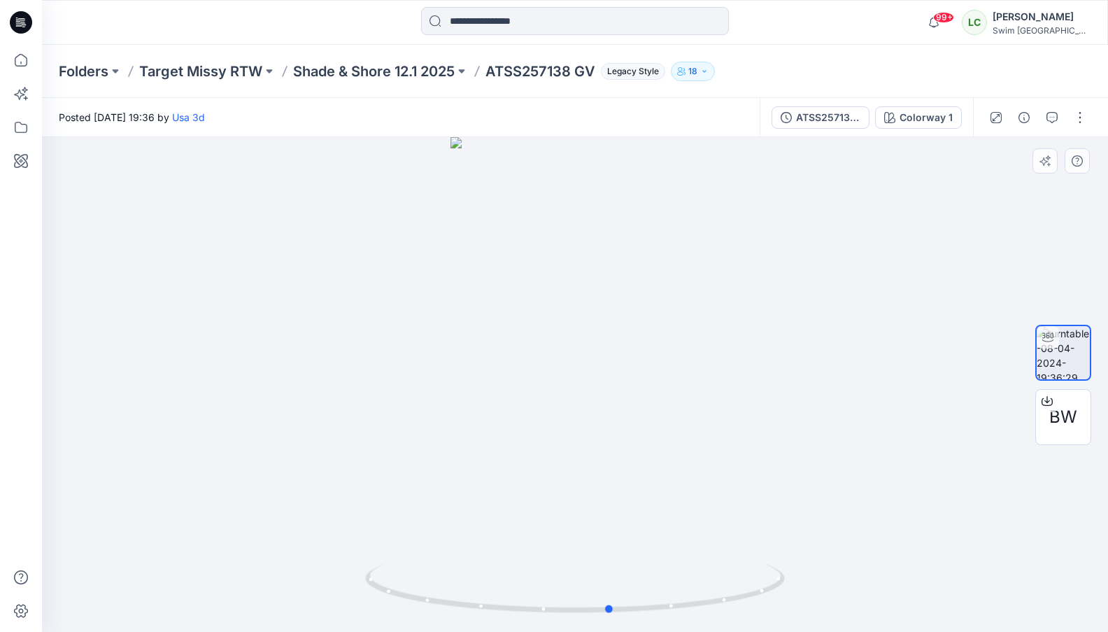
drag, startPoint x: 574, startPoint y: 484, endPoint x: 609, endPoint y: 478, distance: 35.5
click at [609, 478] on div at bounding box center [575, 384] width 1066 height 494
